Goal: Navigation & Orientation: Find specific page/section

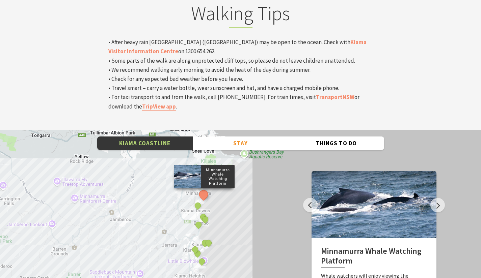
scroll to position [2284, 0]
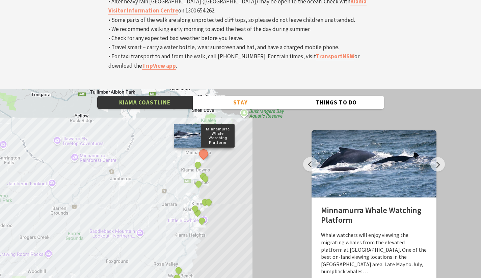
click at [436, 157] on button "Next" at bounding box center [437, 164] width 15 height 15
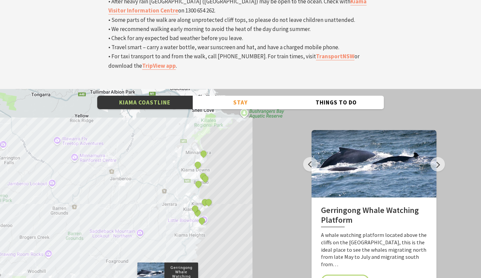
click at [308, 157] on button "Previous" at bounding box center [310, 164] width 15 height 15
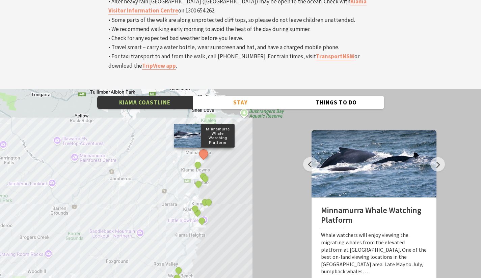
click at [438, 157] on button "Next" at bounding box center [437, 164] width 15 height 15
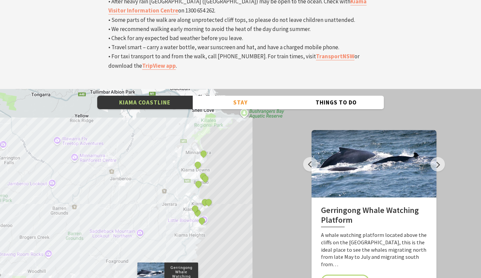
click at [310, 157] on button "Previous" at bounding box center [310, 164] width 15 height 15
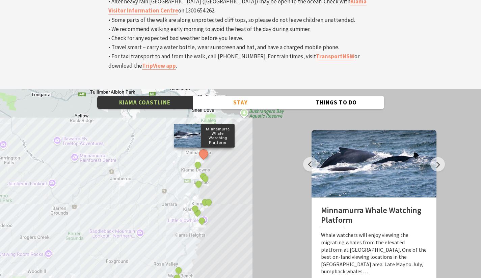
click at [197, 124] on div at bounding box center [187, 136] width 27 height 24
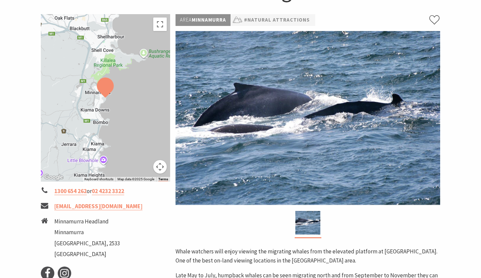
scroll to position [94, 0]
